Goal: Navigation & Orientation: Find specific page/section

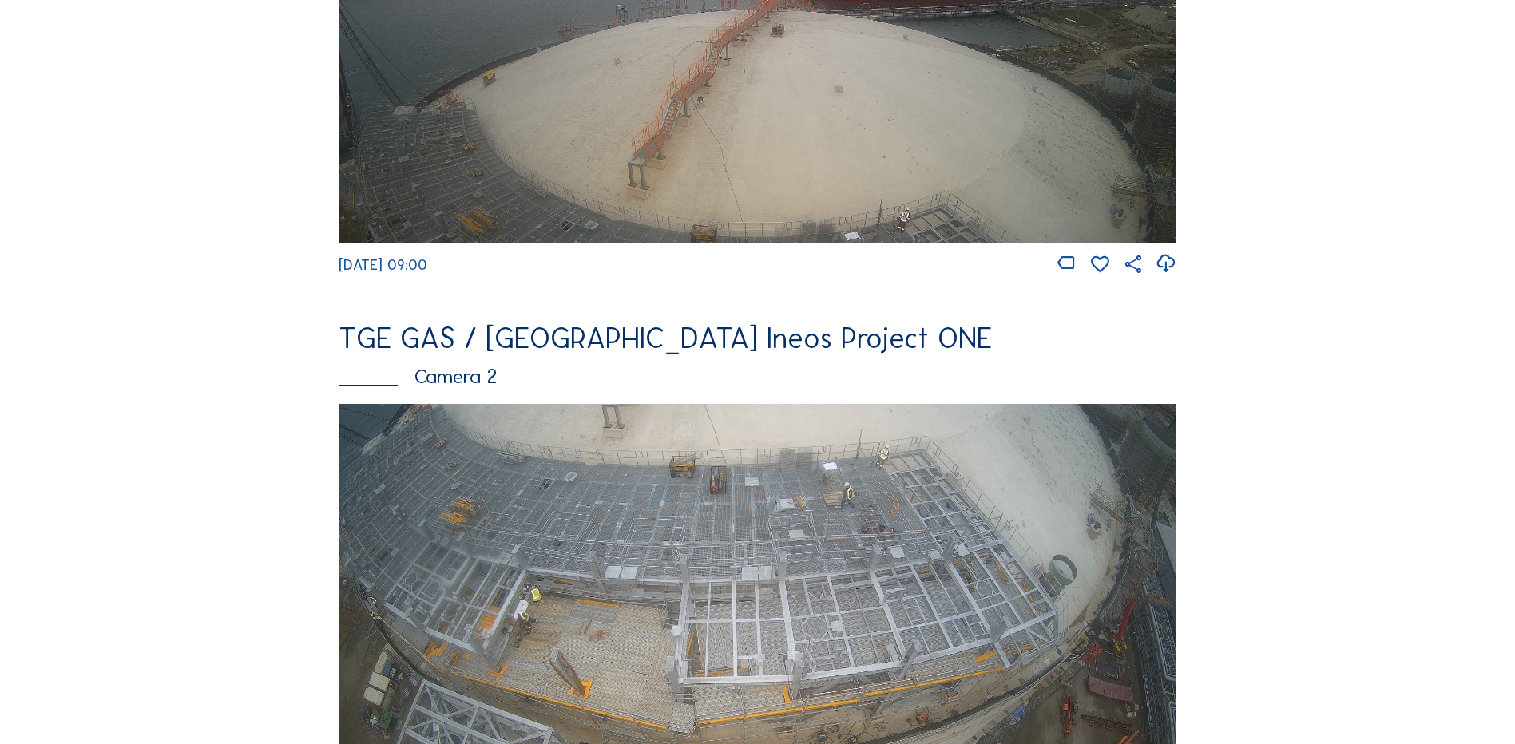
scroll to position [624, 0]
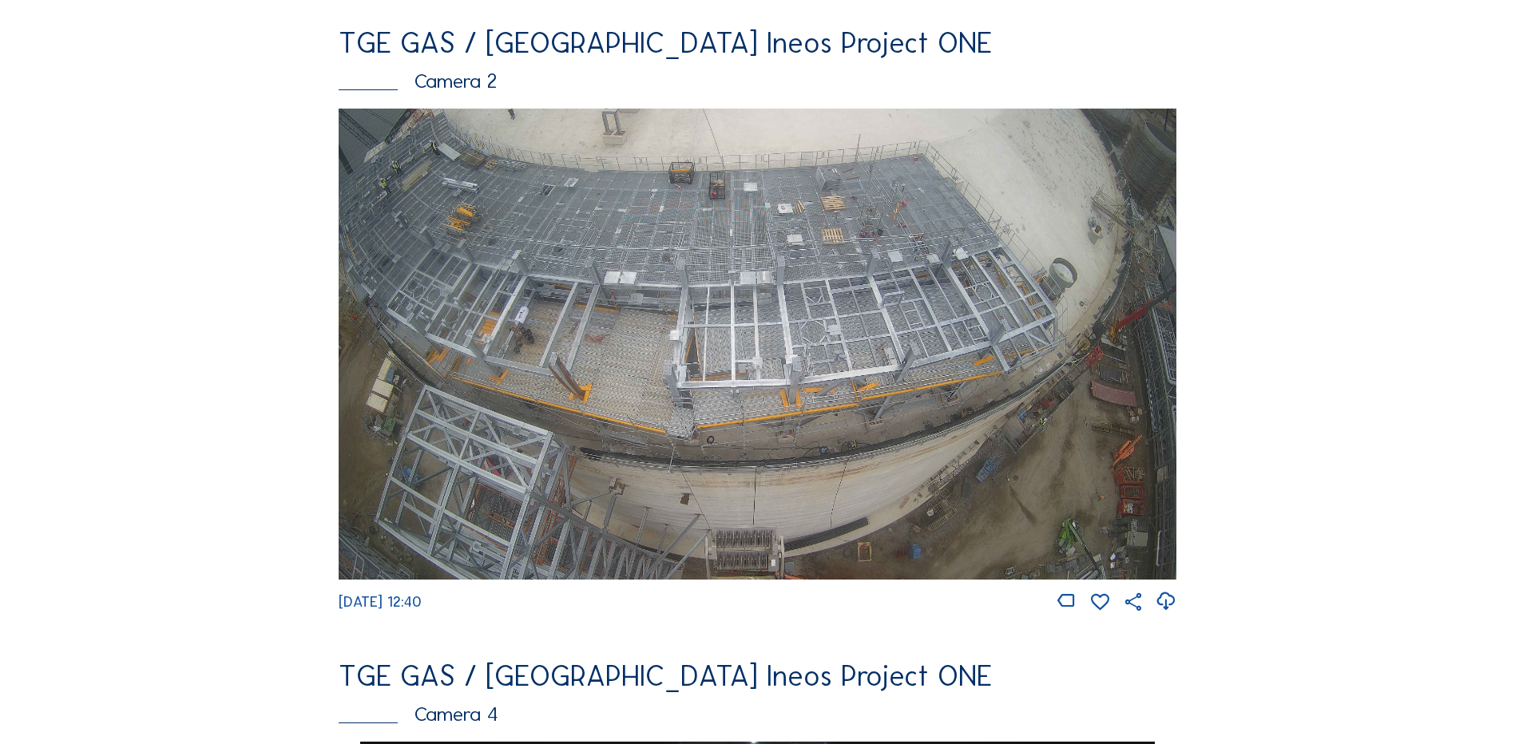
scroll to position [714, 0]
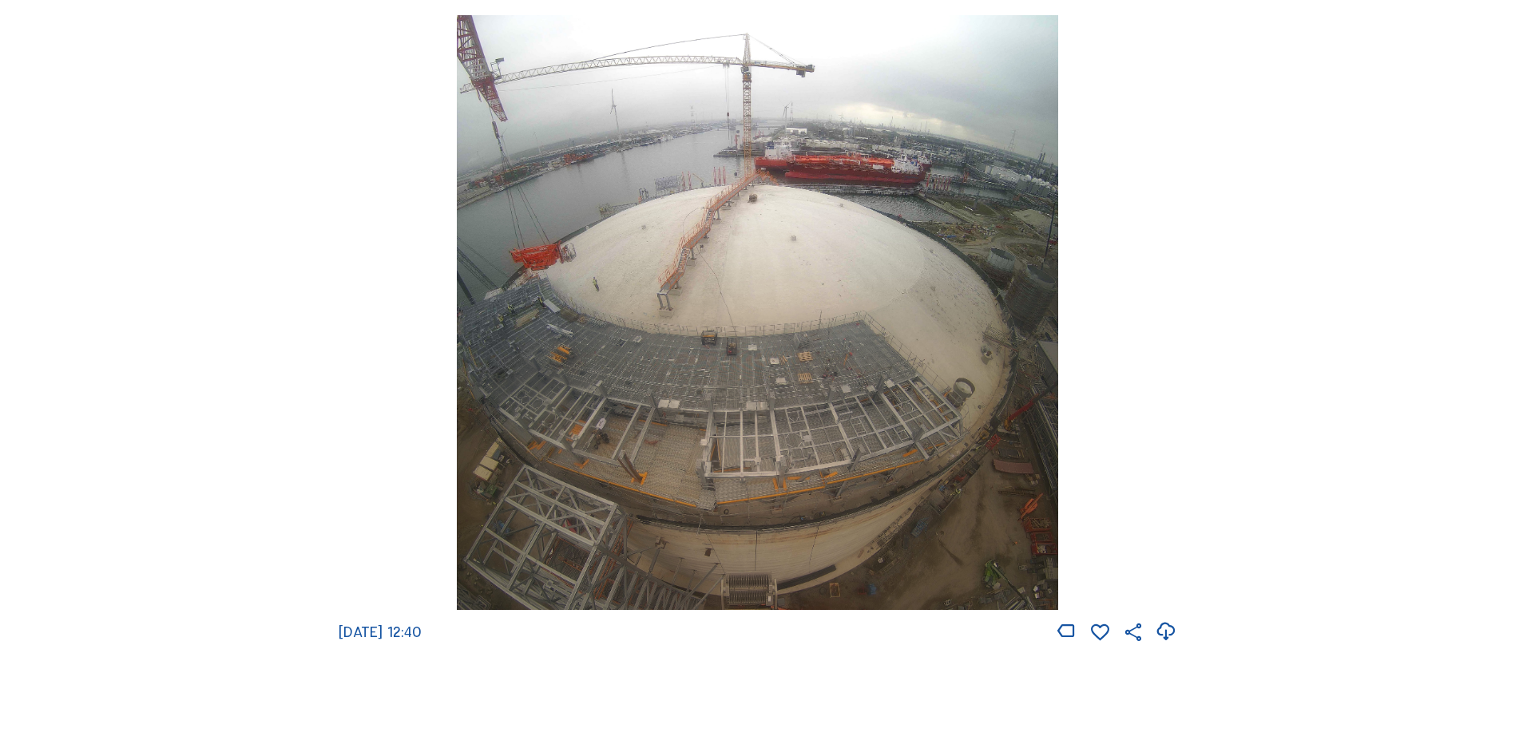
scroll to position [2220, 0]
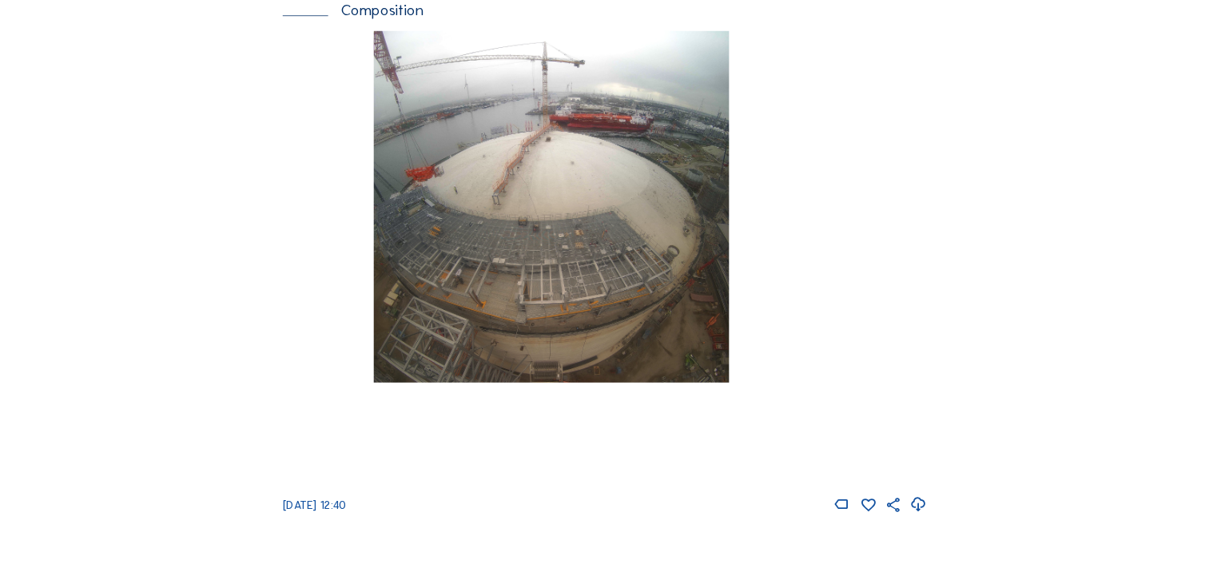
scroll to position [2217, 0]
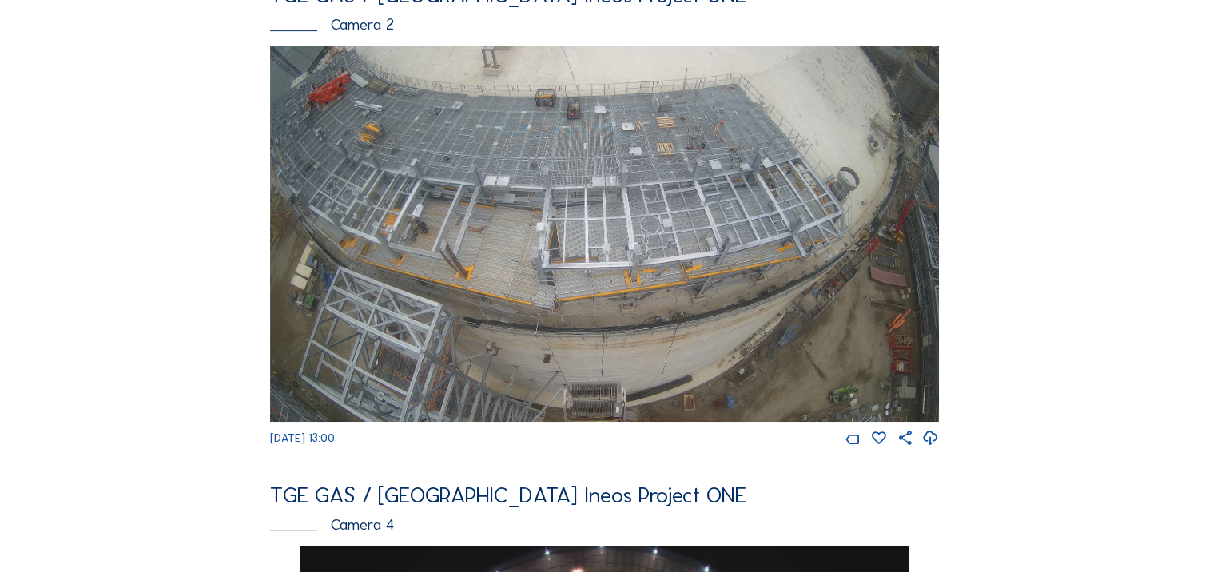
scroll to position [645, 0]
